Goal: Information Seeking & Learning: Check status

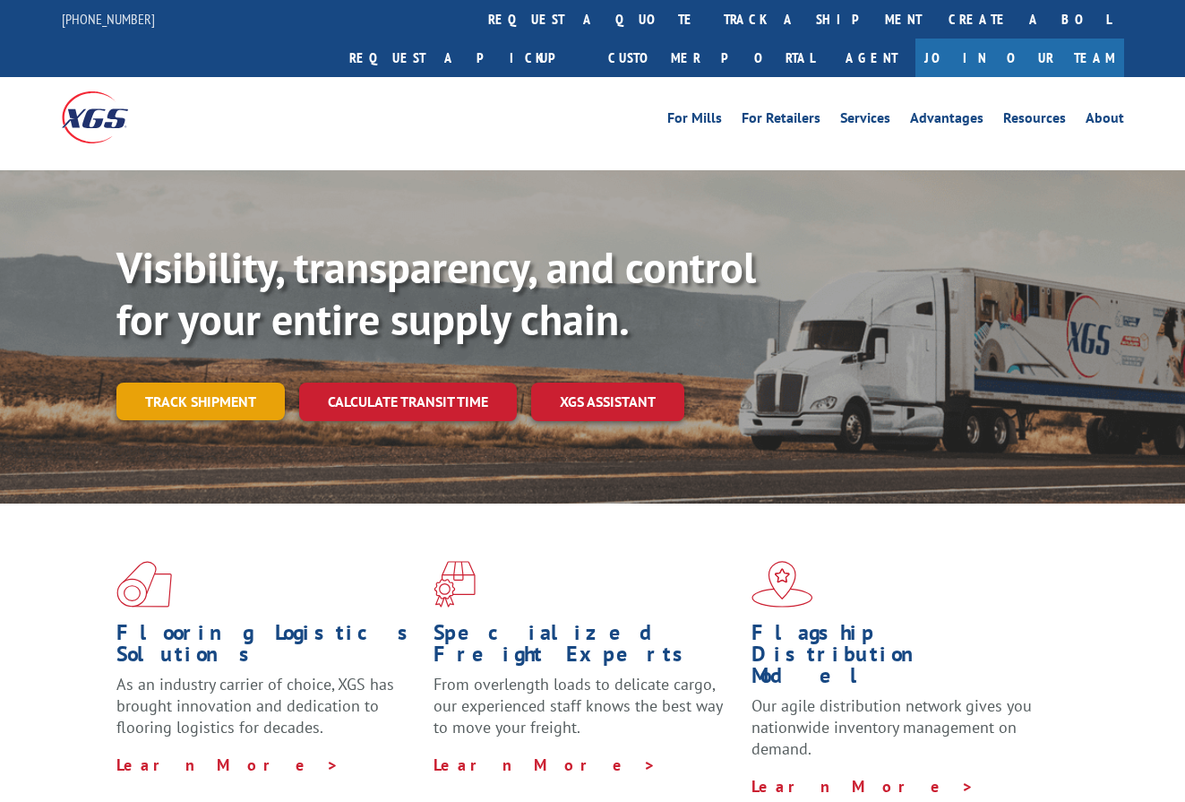
click at [228, 383] on link "Track shipment" at bounding box center [200, 402] width 168 height 38
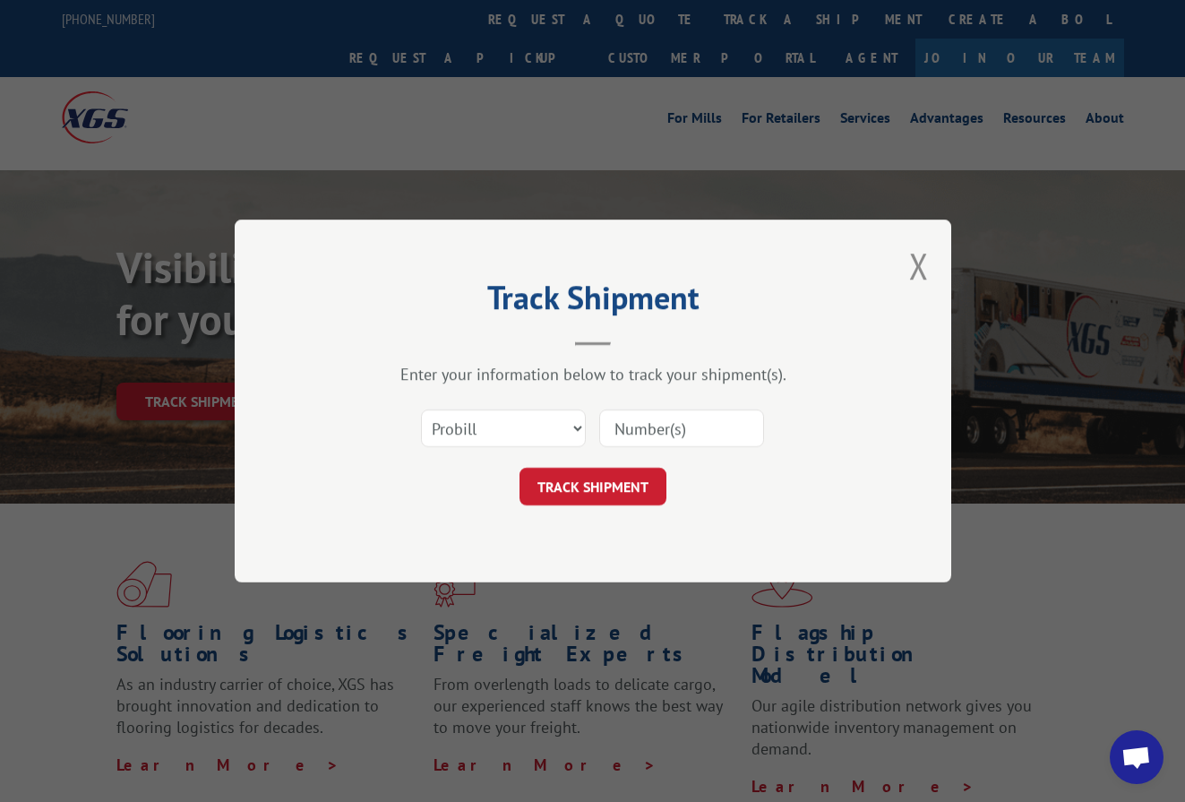
click at [714, 426] on input at bounding box center [681, 428] width 165 height 38
type input "17409143"
click at [622, 487] on button "TRACK SHIPMENT" at bounding box center [593, 487] width 147 height 38
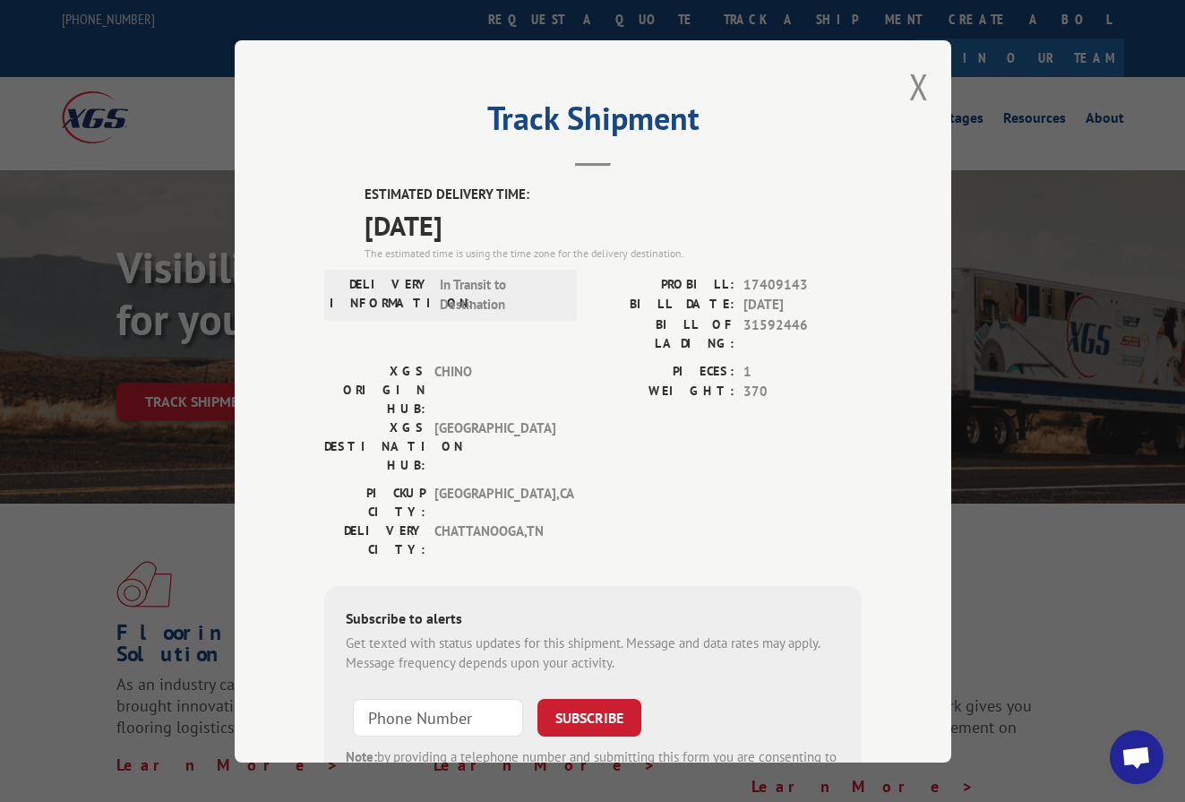
click at [449, 322] on div "DELIVERY INFORMATION: In Transit to Destination" at bounding box center [450, 317] width 253 height 87
click at [458, 306] on span "In Transit to Destination" at bounding box center [500, 294] width 121 height 40
click at [917, 73] on button "Close modal" at bounding box center [919, 86] width 20 height 47
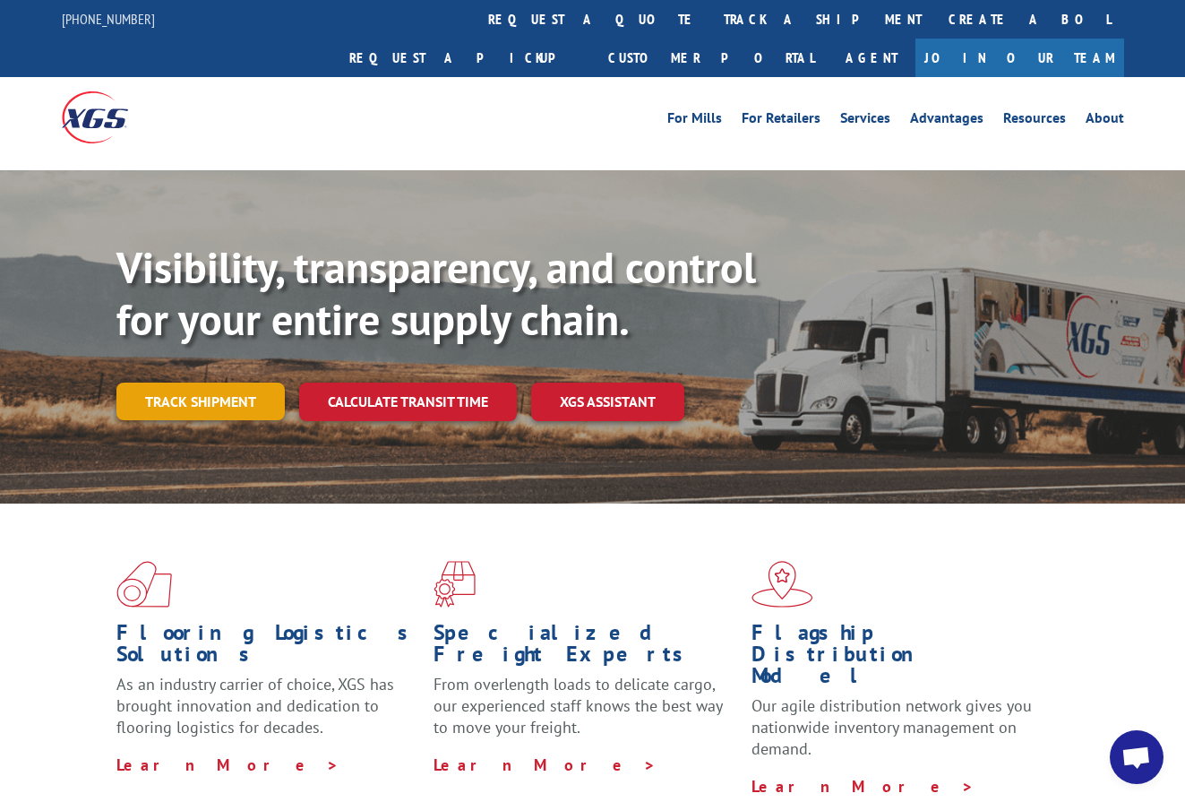
click at [207, 383] on link "Track shipment" at bounding box center [200, 402] width 168 height 38
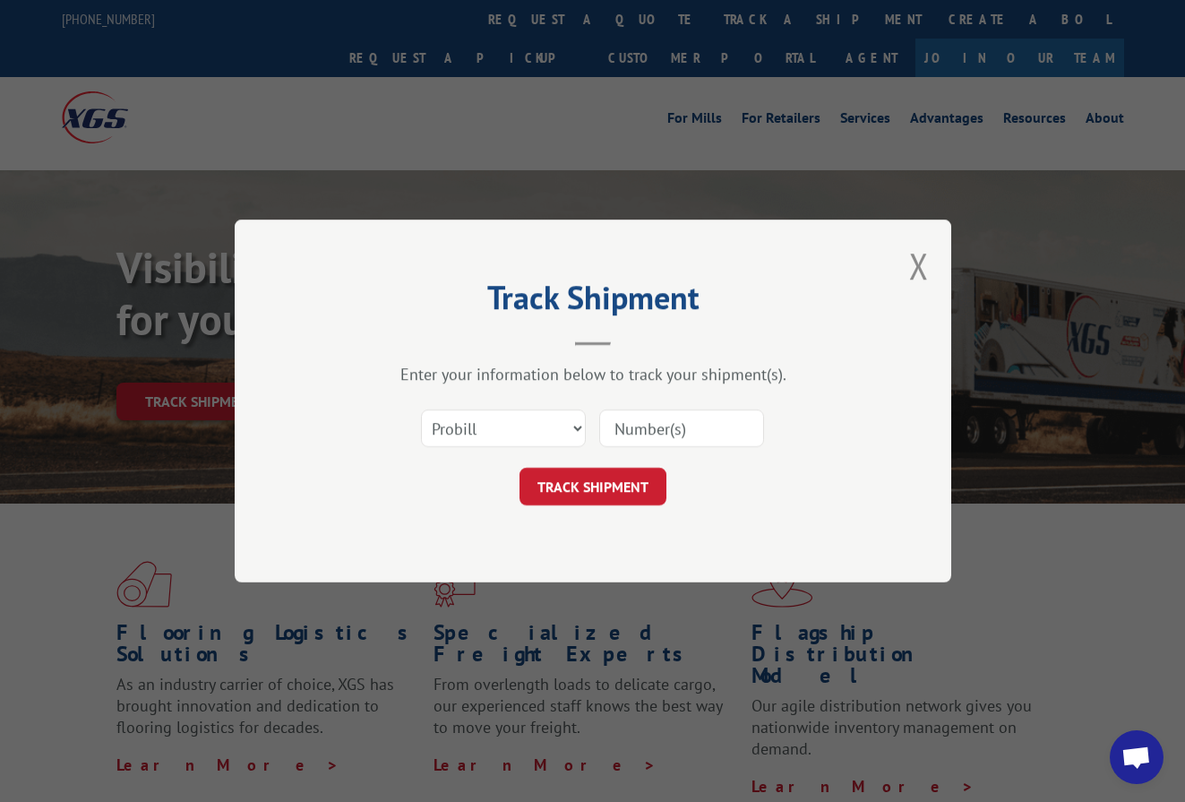
click at [710, 443] on input at bounding box center [681, 428] width 165 height 38
type input "17409143"
click at [581, 482] on button "TRACK SHIPMENT" at bounding box center [593, 487] width 147 height 38
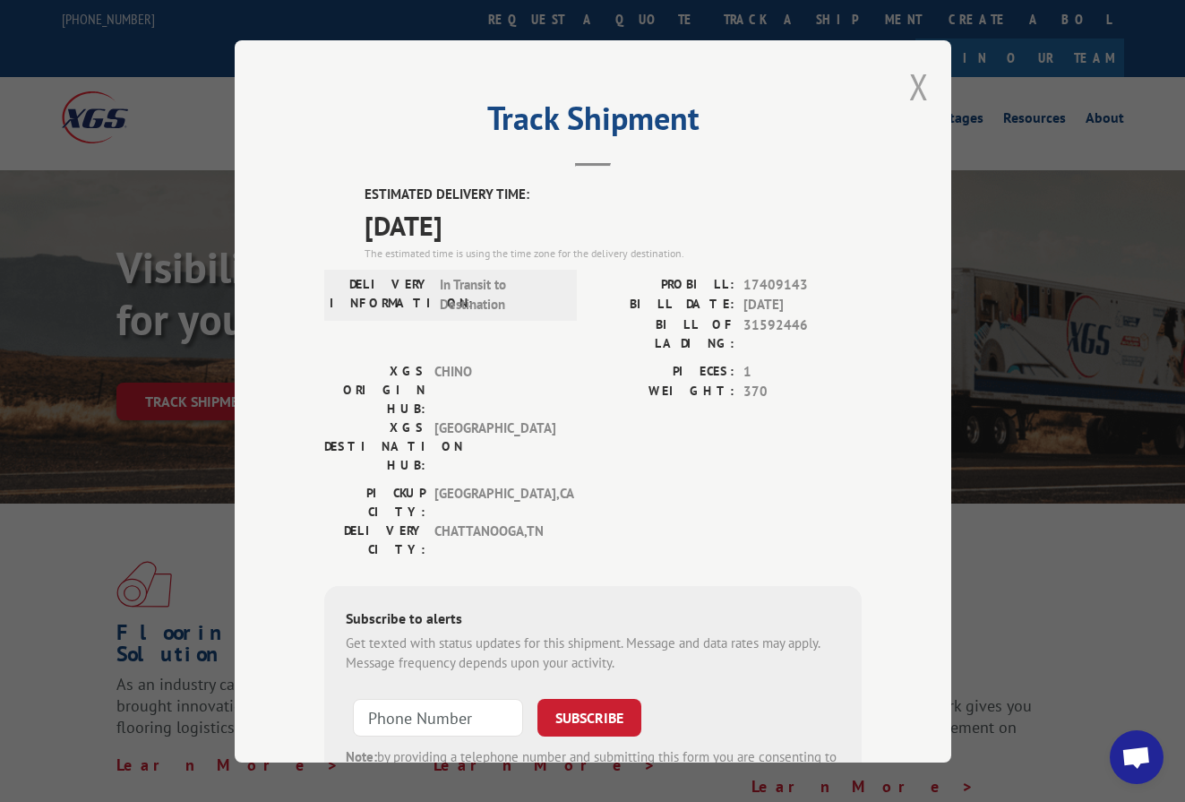
click at [916, 82] on button "Close modal" at bounding box center [919, 86] width 20 height 47
